Goal: Information Seeking & Learning: Stay updated

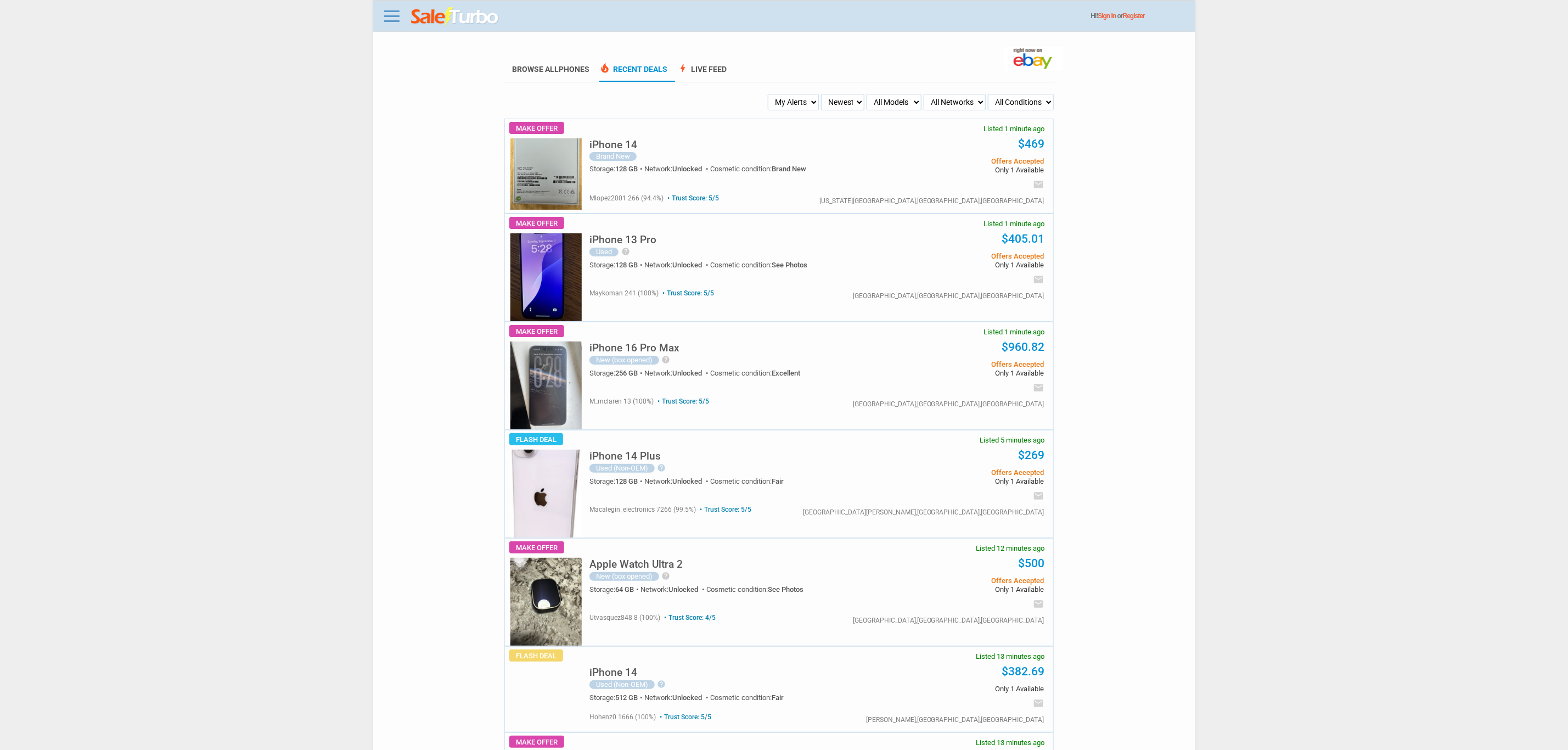
drag, startPoint x: 831, startPoint y: 119, endPoint x: 824, endPoint y: 114, distance: 8.6
click at [831, 119] on div "iPhone 14 Brand New Storage: 128 GB Network: Unlocked Cosmetic condition: Brand…" at bounding box center [816, 153] width 455 height 69
click at [800, 105] on select "My Alerts All Deals BIN Only w/ Offers Only" at bounding box center [793, 102] width 51 height 16
select select "flash_bin"
click at [769, 94] on select "My Alerts All Deals BIN Only w/ Offers Only" at bounding box center [793, 102] width 51 height 16
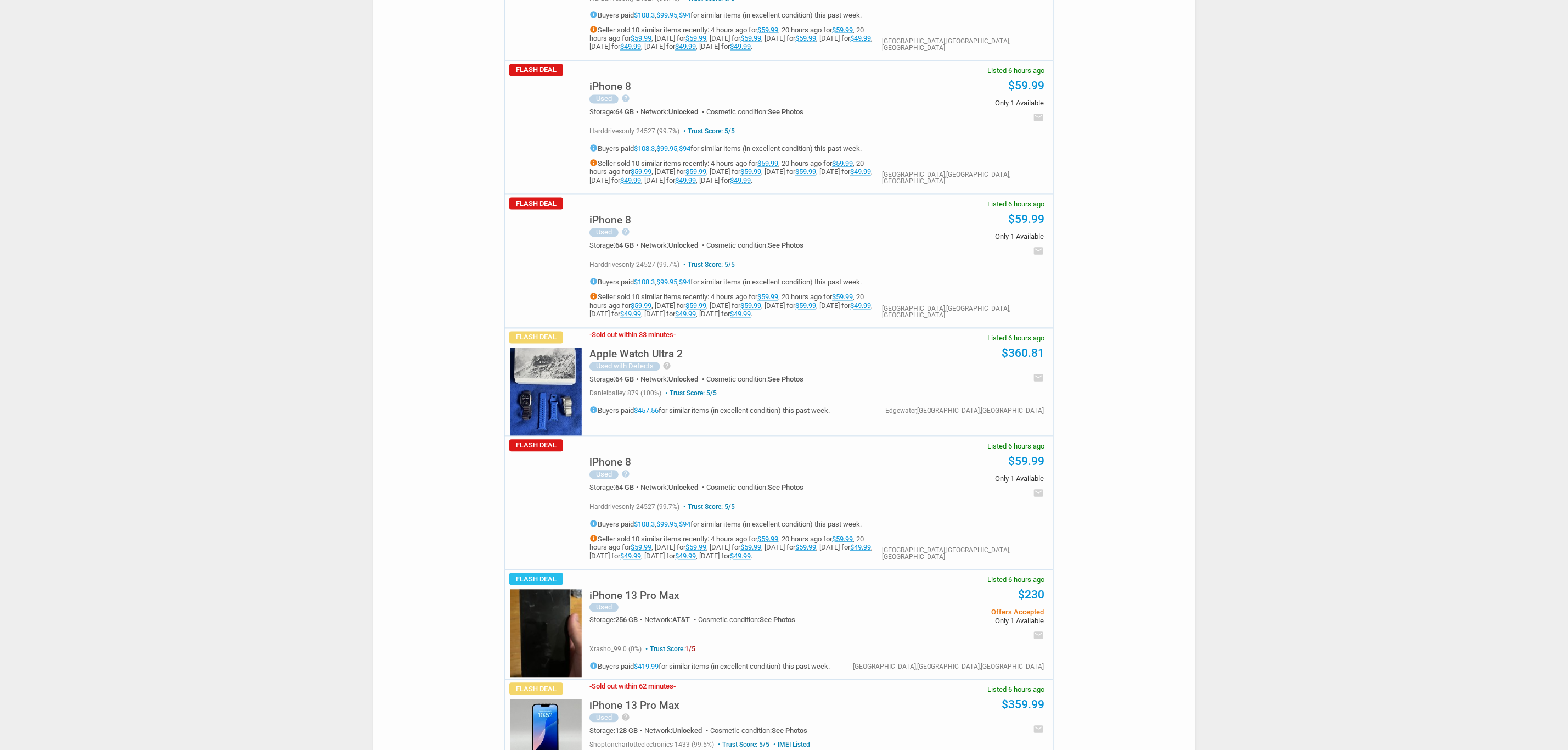
scroll to position [4932, 0]
